Goal: Task Accomplishment & Management: Complete application form

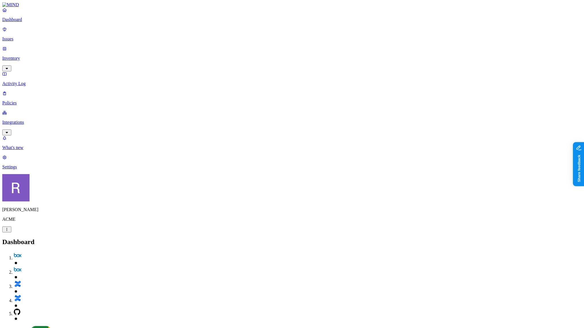
click at [32, 56] on p "Inventory" at bounding box center [292, 58] width 580 height 5
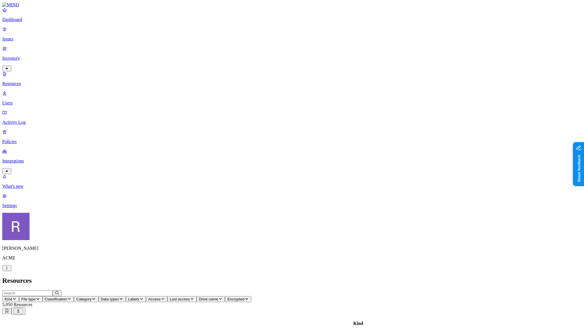
click at [91, 297] on span "Category" at bounding box center [83, 299] width 15 height 4
click at [67, 297] on span "Classification" at bounding box center [56, 299] width 22 height 4
click at [91, 297] on span "Category" at bounding box center [83, 299] width 15 height 4
click at [119, 297] on span "Data types" at bounding box center [110, 299] width 18 height 4
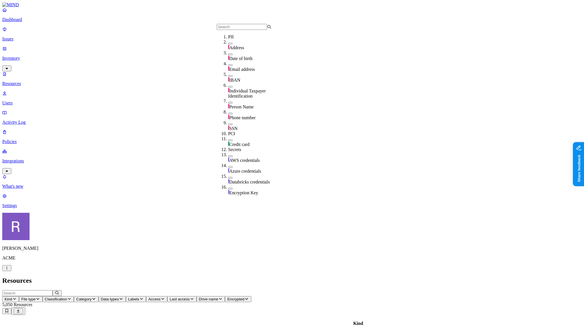
click at [193, 276] on h2 "Resources" at bounding box center [292, 280] width 580 height 8
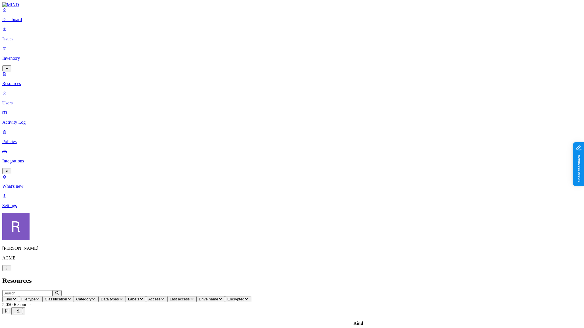
click at [34, 139] on p "Policies" at bounding box center [292, 141] width 580 height 5
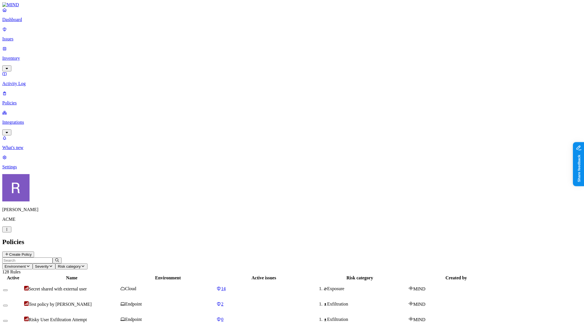
click at [34, 251] on button "Create Policy" at bounding box center [18, 254] width 32 height 6
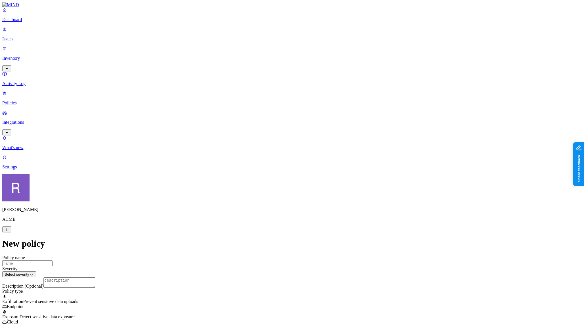
scroll to position [80, 0]
click at [260, 187] on label "Data type" at bounding box center [256, 187] width 9 height 10
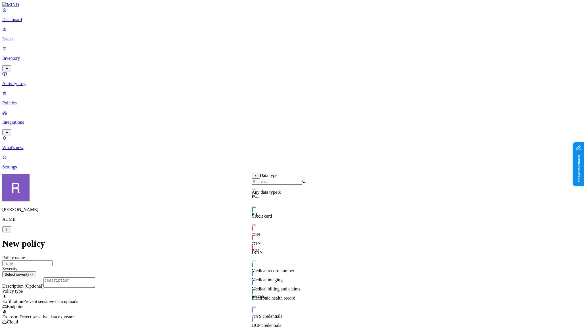
drag, startPoint x: 258, startPoint y: 214, endPoint x: 278, endPoint y: 214, distance: 19.3
click at [256, 207] on button "button" at bounding box center [254, 207] width 5 height 2
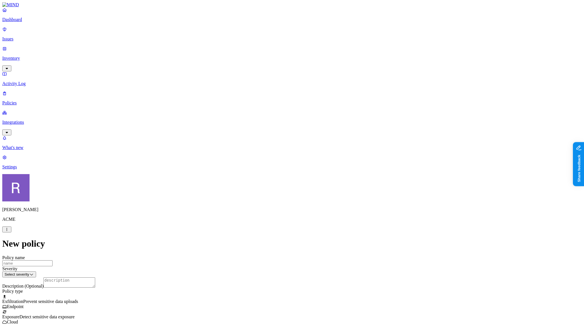
drag, startPoint x: 265, startPoint y: 213, endPoint x: 269, endPoint y: 215, distance: 4.2
click at [278, 228] on label "Web Category" at bounding box center [270, 225] width 17 height 10
drag, startPoint x: 288, startPoint y: 244, endPoint x: 294, endPoint y: 243, distance: 5.1
click at [275, 243] on span "Gen AI" at bounding box center [268, 244] width 13 height 5
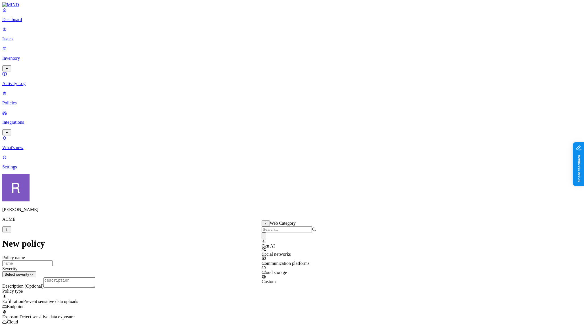
click at [251, 149] on html "Dashboard Issues Inventory Activity Log Policies Integrations What's new 1 Sett…" at bounding box center [292, 312] width 584 height 624
click at [208, 165] on html "Dashboard Issues Inventory Activity Log Policies Integrations What's new 1 Sett…" at bounding box center [292, 312] width 584 height 624
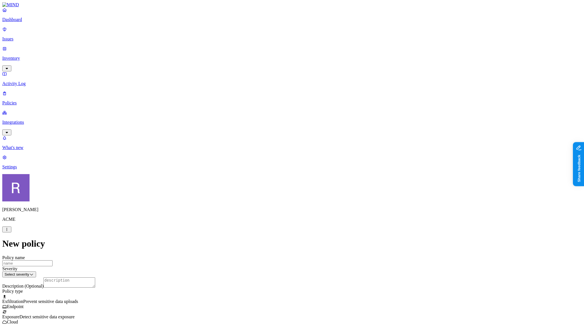
click at [277, 132] on label "Classification" at bounding box center [264, 130] width 25 height 5
click at [256, 181] on button "button" at bounding box center [254, 180] width 5 height 2
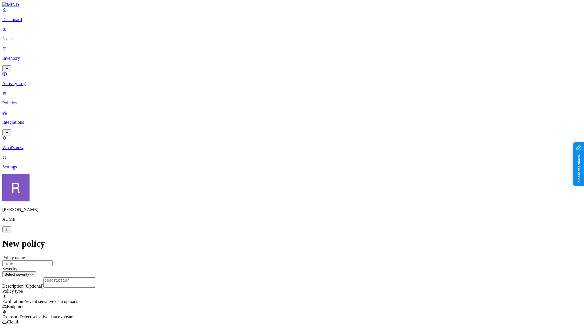
click at [269, 164] on label "Web Domain" at bounding box center [269, 166] width 15 height 10
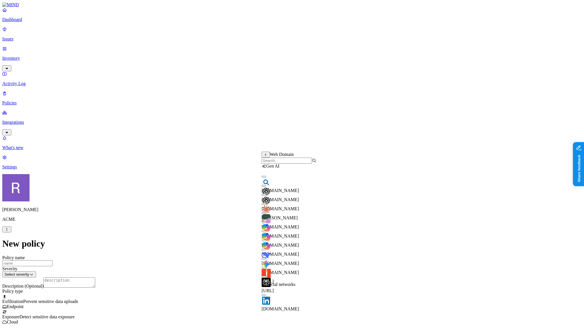
click at [275, 162] on input "search" at bounding box center [287, 160] width 50 height 6
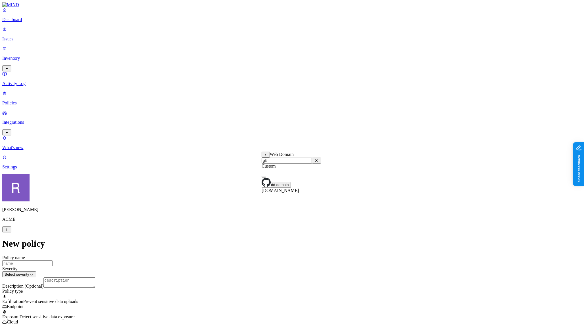
type input "git"
click at [266, 177] on button "button" at bounding box center [264, 177] width 5 height 2
click at [305, 189] on label "AND" at bounding box center [301, 186] width 10 height 5
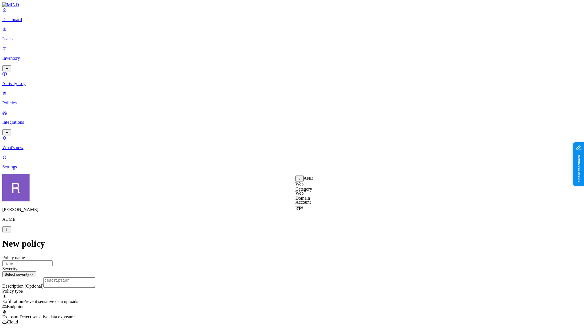
click at [306, 208] on label "Account type" at bounding box center [303, 204] width 15 height 10
click at [304, 186] on label "Unmanaged" at bounding box center [307, 183] width 22 height 5
click at [28, 37] on p "Issues" at bounding box center [292, 38] width 580 height 5
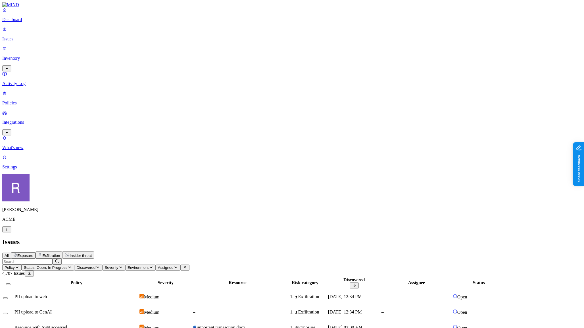
click at [60, 253] on span "Exfiltration" at bounding box center [51, 255] width 18 height 4
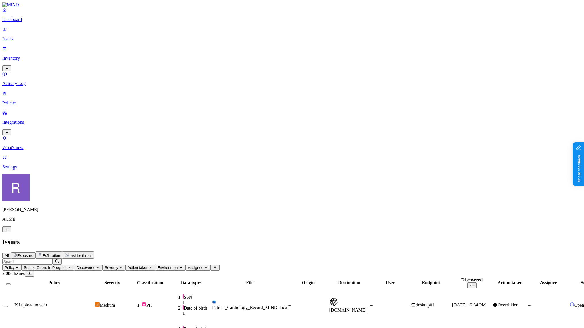
scroll to position [83, 0]
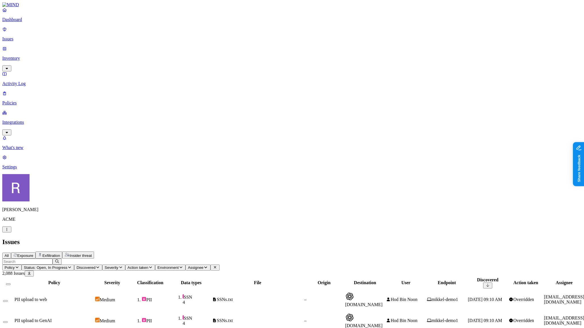
drag, startPoint x: 422, startPoint y: 8, endPoint x: 365, endPoint y: 17, distance: 57.6
click at [13, 91] on link "Policies" at bounding box center [292, 98] width 580 height 15
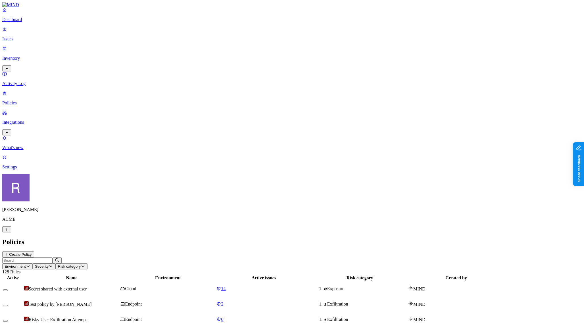
click at [19, 56] on p "Inventory" at bounding box center [292, 58] width 580 height 5
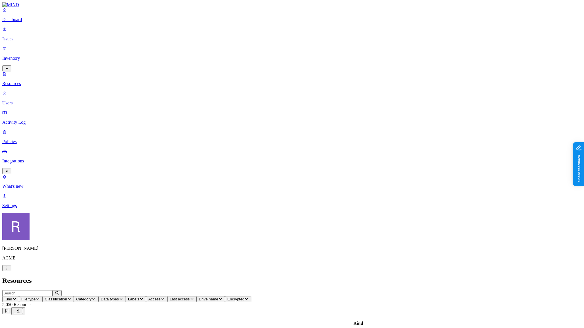
click at [119, 297] on span "Data types" at bounding box center [110, 299] width 18 height 4
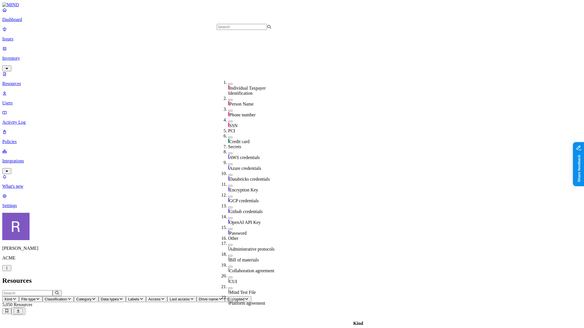
scroll to position [99, 0]
click at [228, 152] on button "button" at bounding box center [230, 153] width 5 height 2
click at [190, 297] on span "Access" at bounding box center [184, 299] width 12 height 4
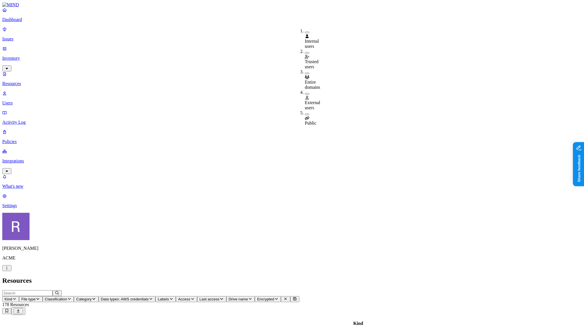
click at [305, 113] on button "button" at bounding box center [307, 114] width 5 height 2
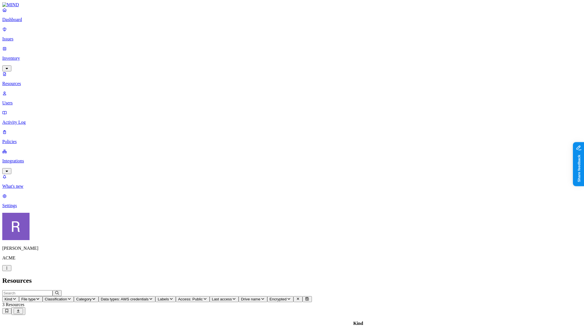
click at [27, 158] on p "Integrations" at bounding box center [292, 160] width 580 height 5
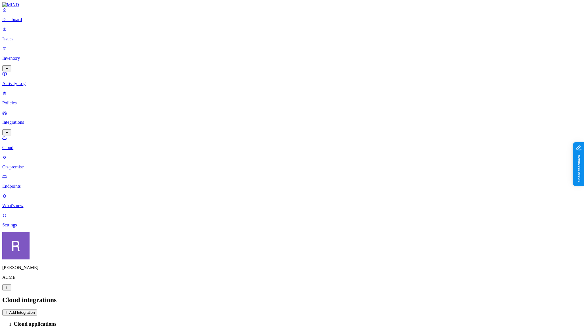
click at [552, 296] on header "Cloud integrations Add Integration" at bounding box center [292, 305] width 580 height 19
click at [37, 309] on button "Add Integration" at bounding box center [19, 312] width 35 height 6
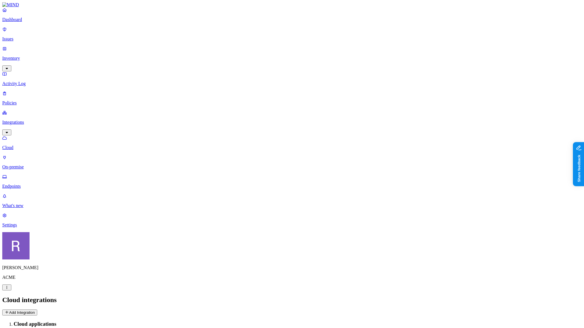
click at [25, 56] on p "Inventory" at bounding box center [292, 58] width 580 height 5
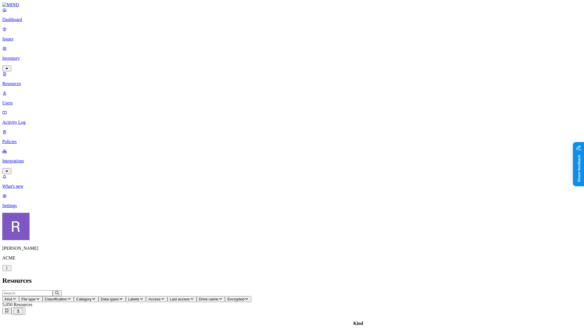
click at [24, 22] on p "Dashboard" at bounding box center [292, 19] width 580 height 5
